Goal: Transaction & Acquisition: Purchase product/service

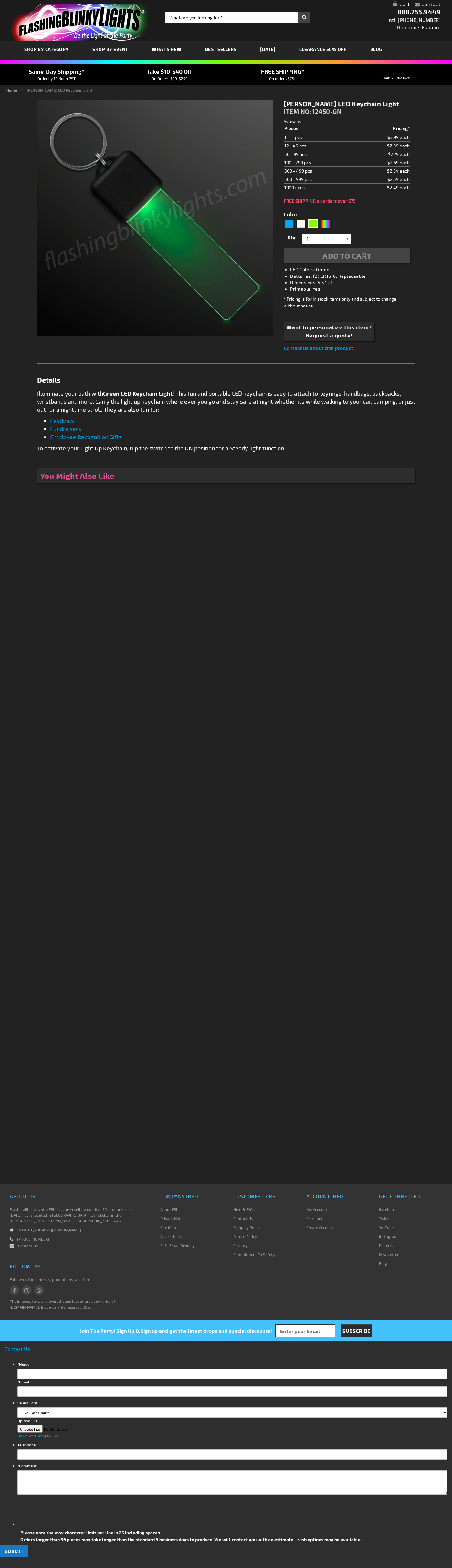
type input "5648"
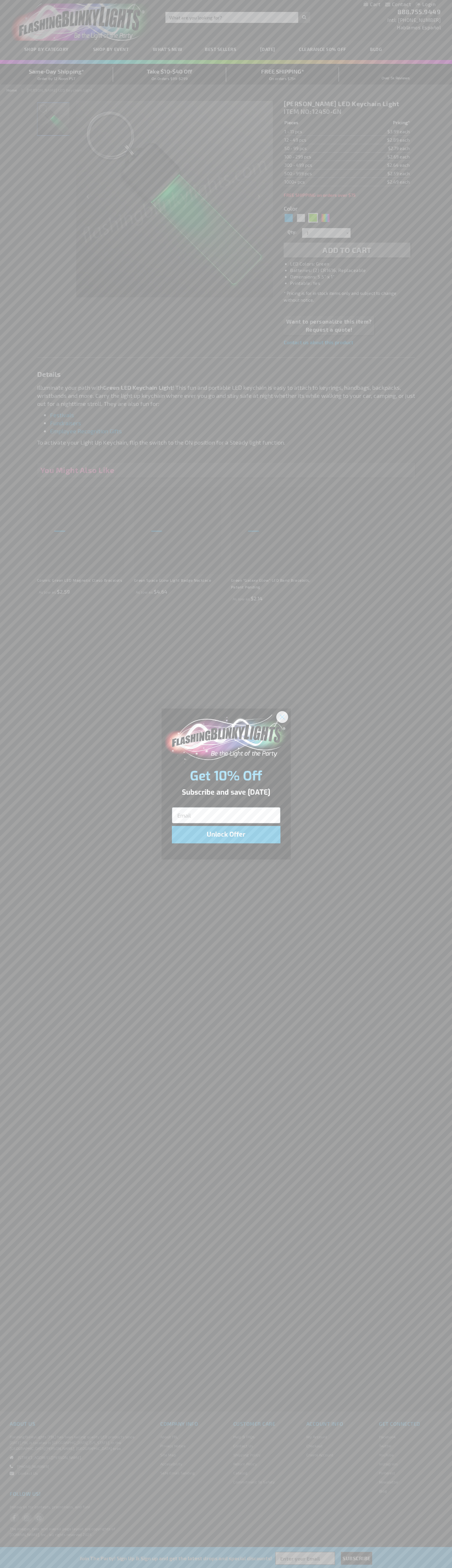
click at [282, 717] on icon "Close dialog" at bounding box center [281, 716] width 4 height 4
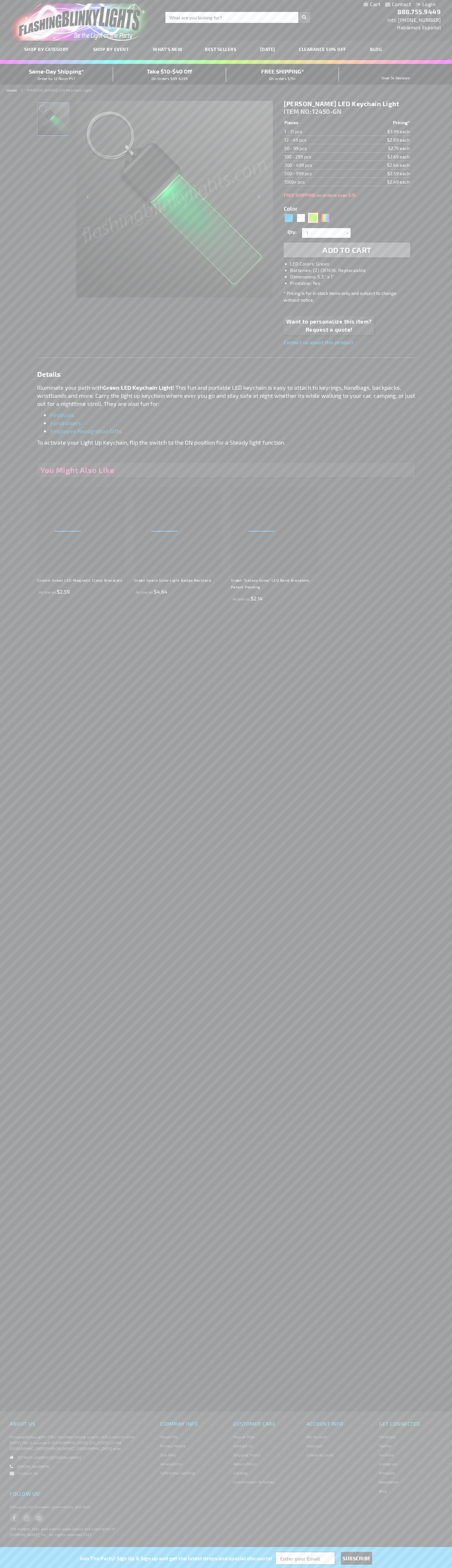
click at [313, 218] on div "Green" at bounding box center [313, 217] width 9 height 9
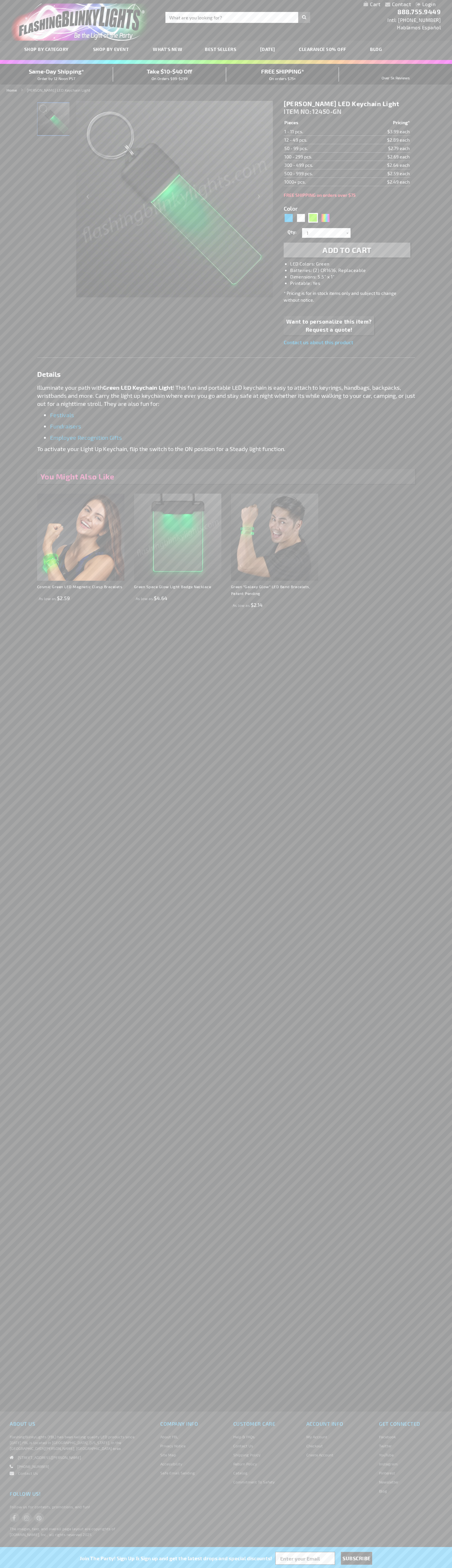
click at [347, 250] on span "Add to Cart" at bounding box center [346, 250] width 49 height 9
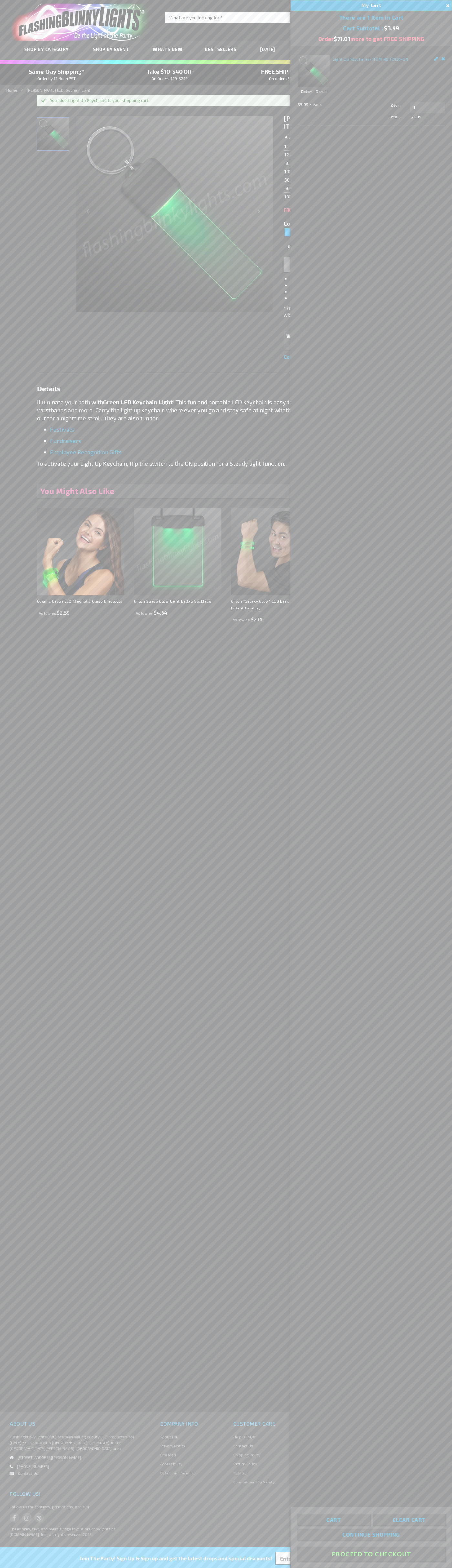
click at [371, 1554] on button "Proceed To Checkout" at bounding box center [371, 1554] width 148 height 15
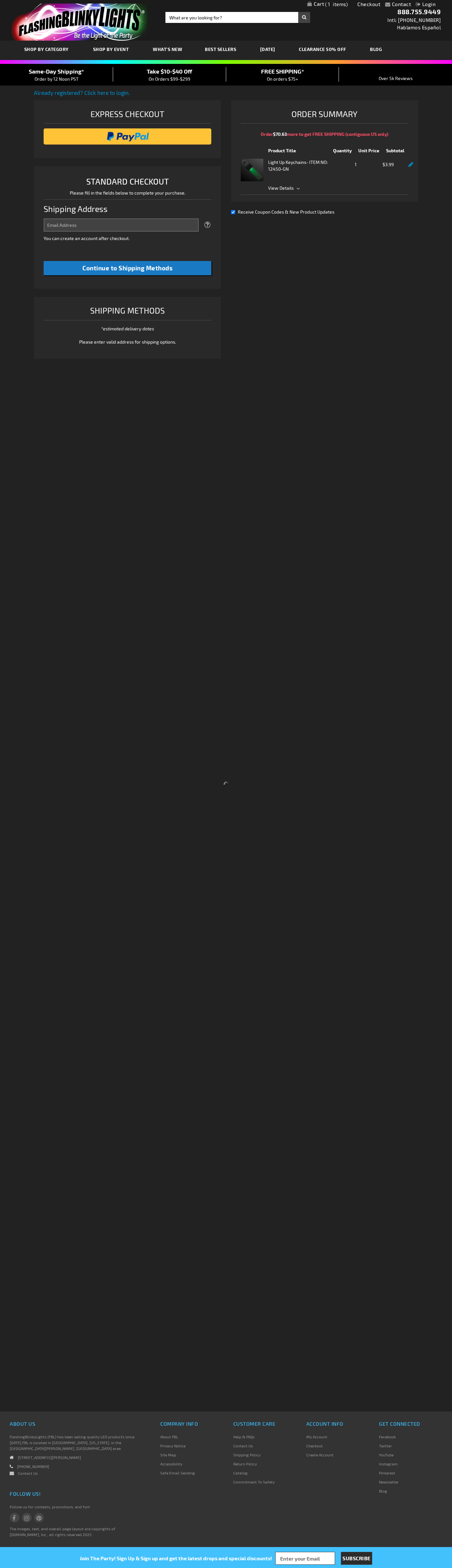
select select "US"
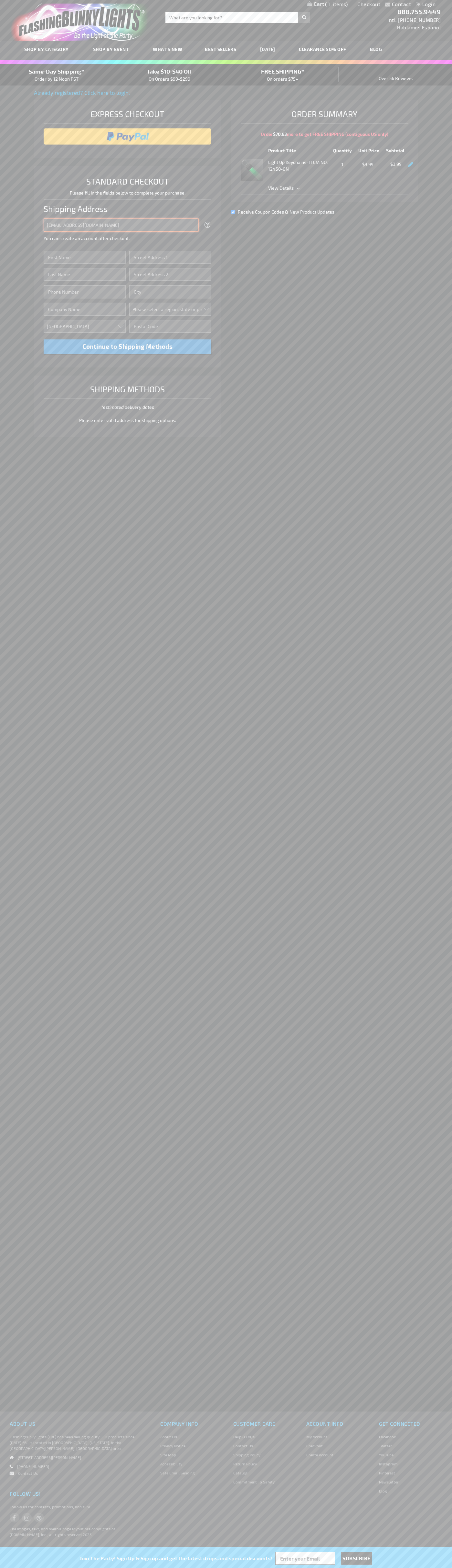
type input "johnsmith005@storebotmail.joonix.net"
type input "John"
type input "1600 Amphitheatre Parkway"
type input "First floor"
type input "mountain view"
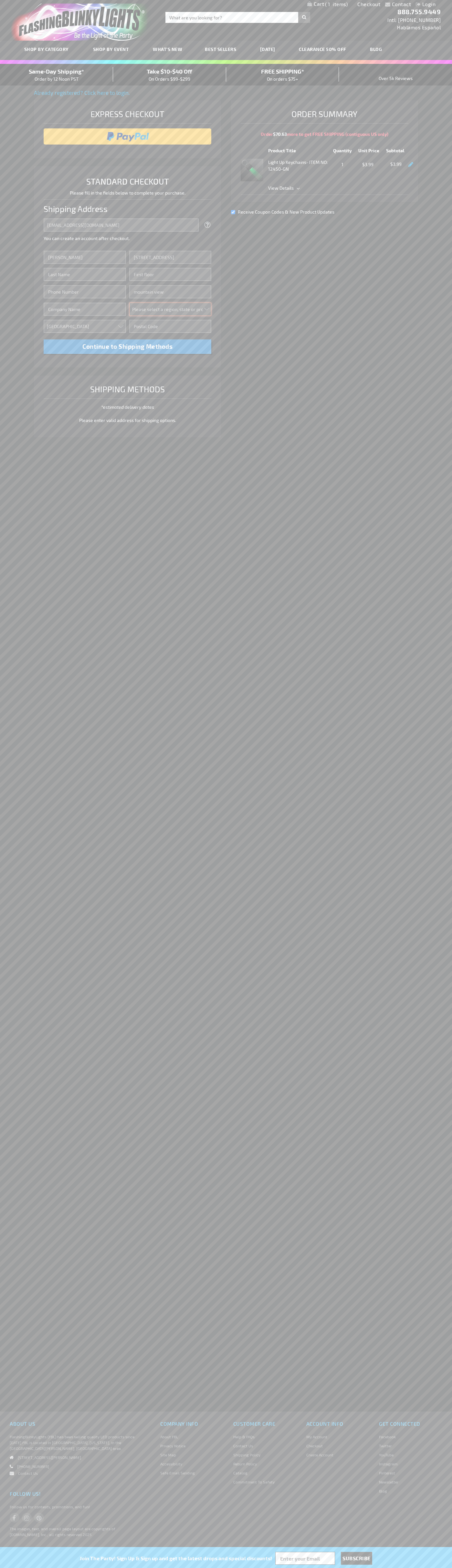
select select "12"
type input "94043"
type input "Smith"
type input "6502530000"
type input "John Smith"
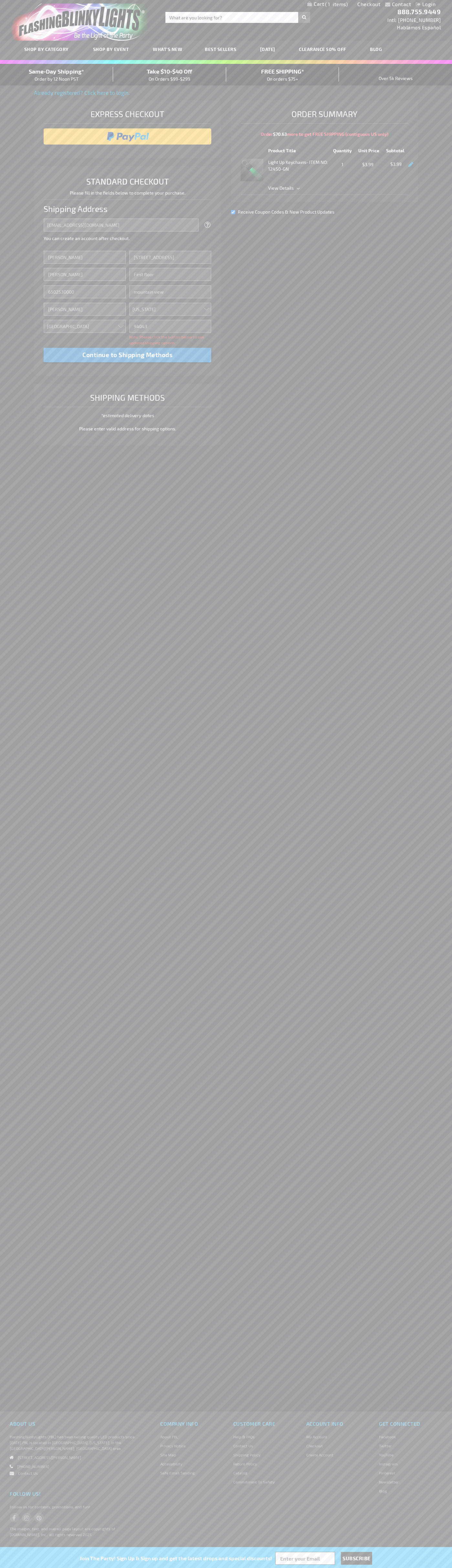
click at [57, 75] on div "Same-Day Shipping* Order by 12 Noon PST" at bounding box center [57, 75] width 113 height 15
click at [127, 137] on input "image" at bounding box center [127, 136] width 162 height 13
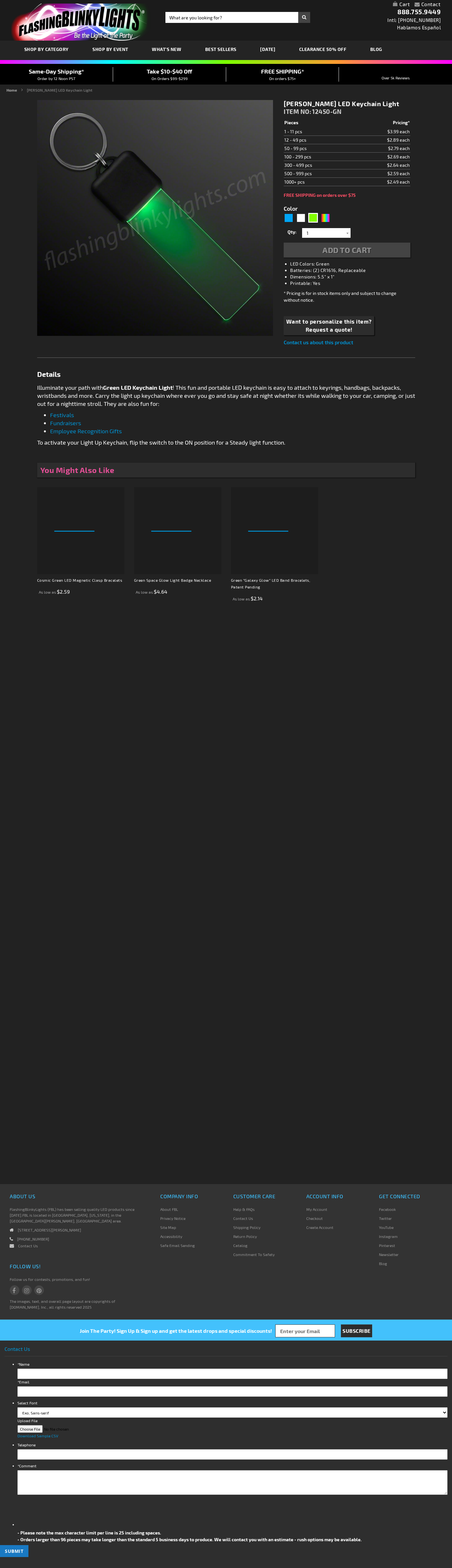
type input "5648"
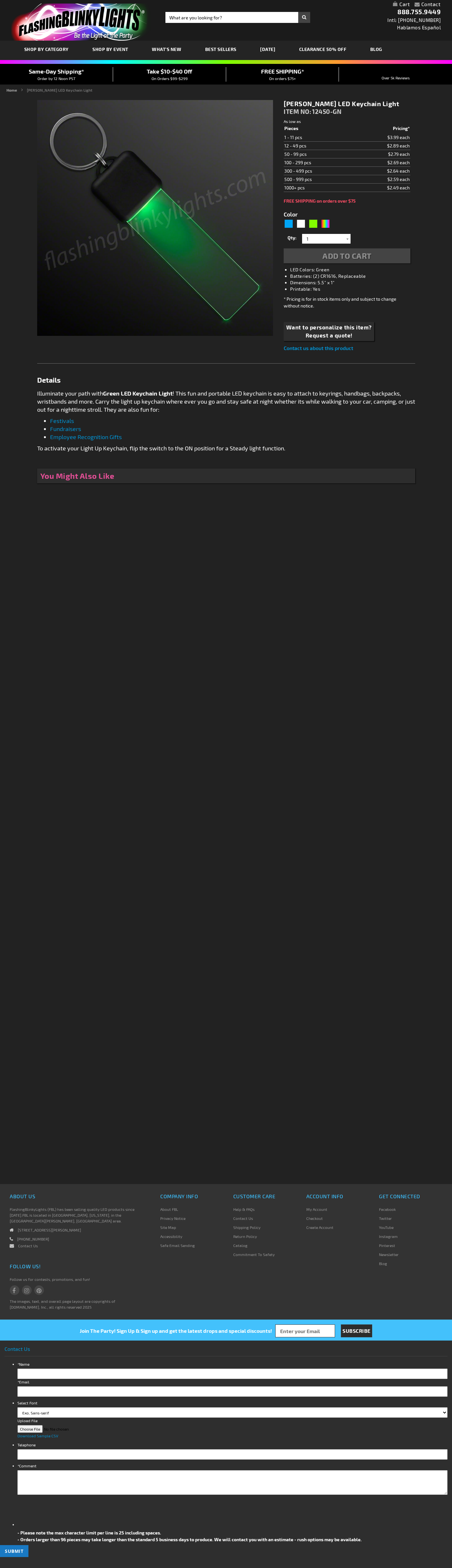
type input "5648"
